Goal: Task Accomplishment & Management: Use online tool/utility

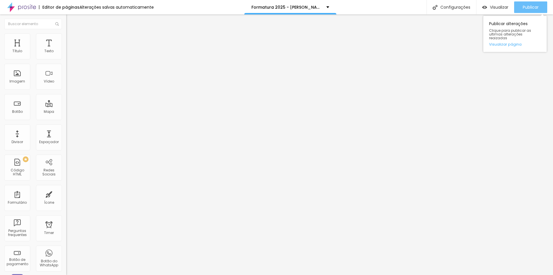
click at [526, 9] on span "Publicar" at bounding box center [531, 7] width 16 height 5
click at [496, 8] on span "Visualizar" at bounding box center [499, 7] width 18 height 5
click at [526, 8] on span "Publicar" at bounding box center [531, 7] width 16 height 5
